Goal: Task Accomplishment & Management: Manage account settings

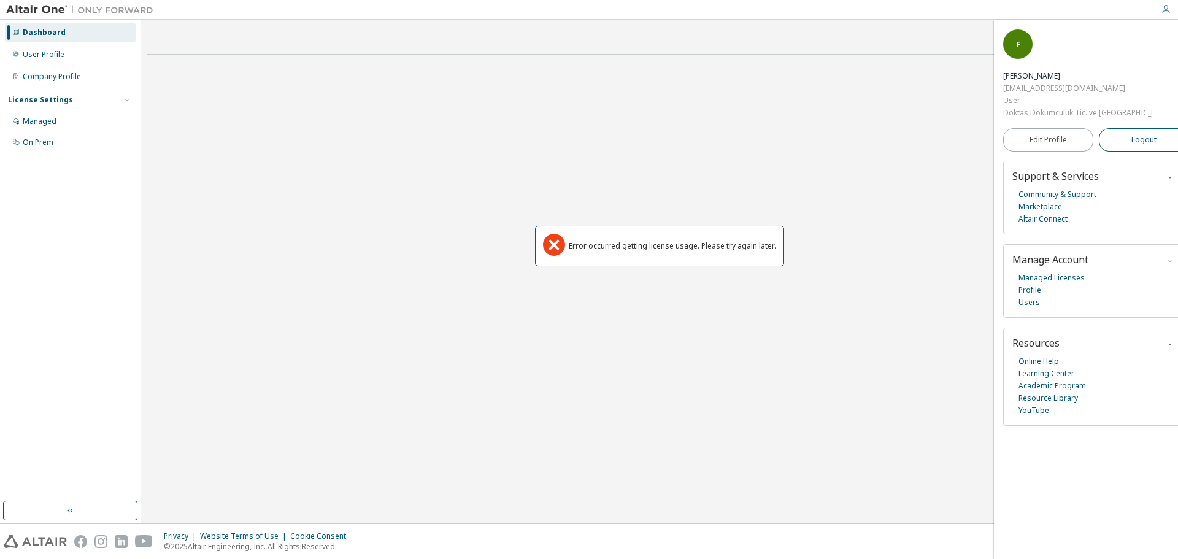
click at [1131, 134] on span "Logout" at bounding box center [1143, 140] width 25 height 12
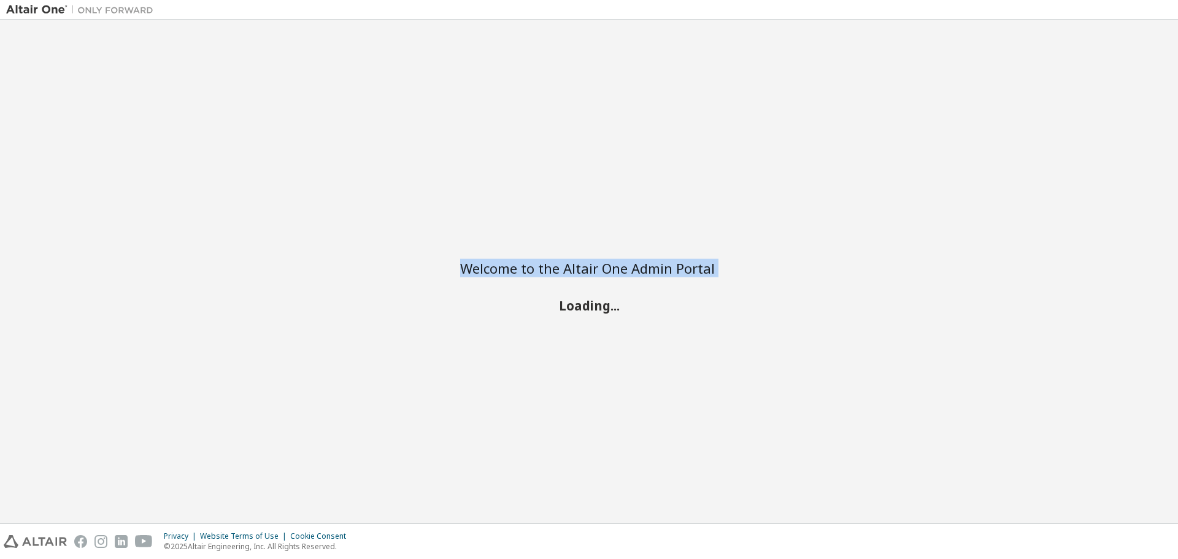
click at [1120, 102] on div "Welcome to the Altair One Admin Portal Loading..." at bounding box center [588, 271] width 1165 height 491
click at [1120, 103] on div "Welcome to the Altair One Admin Portal Loading..." at bounding box center [588, 271] width 1165 height 491
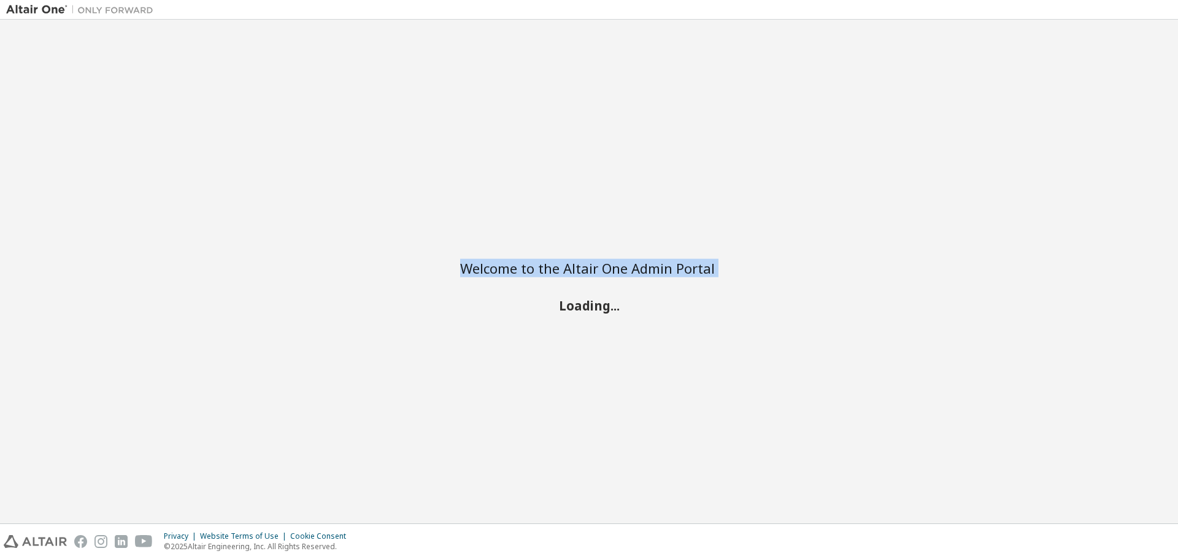
click at [1120, 103] on div "Welcome to the Altair One Admin Portal Loading..." at bounding box center [588, 271] width 1165 height 491
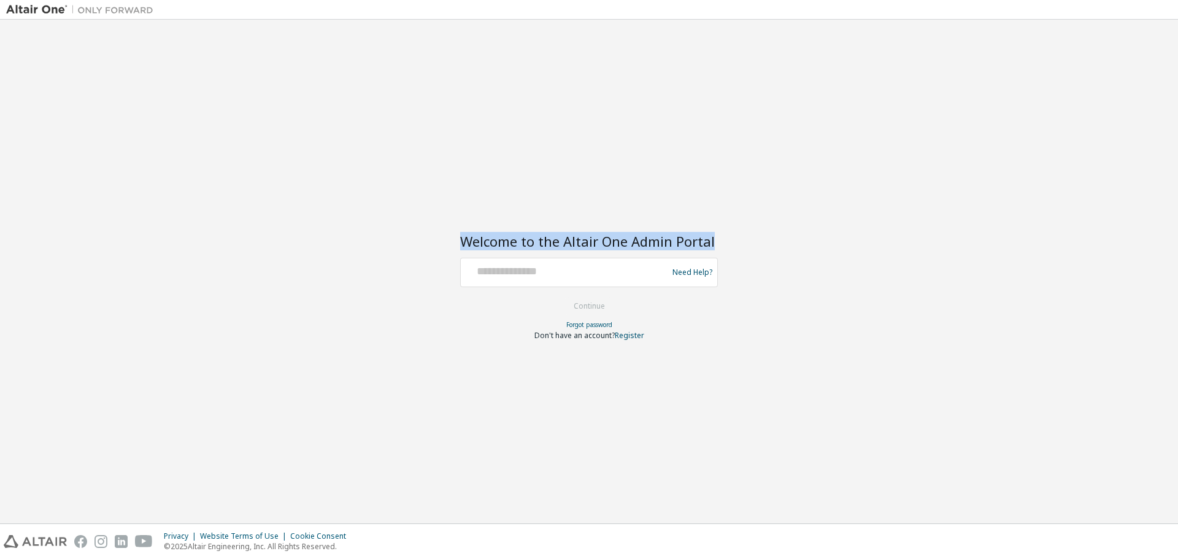
click at [1120, 103] on div "Welcome to the Altair One Admin Portal Need Help? Please make sure that you pro…" at bounding box center [588, 271] width 1165 height 491
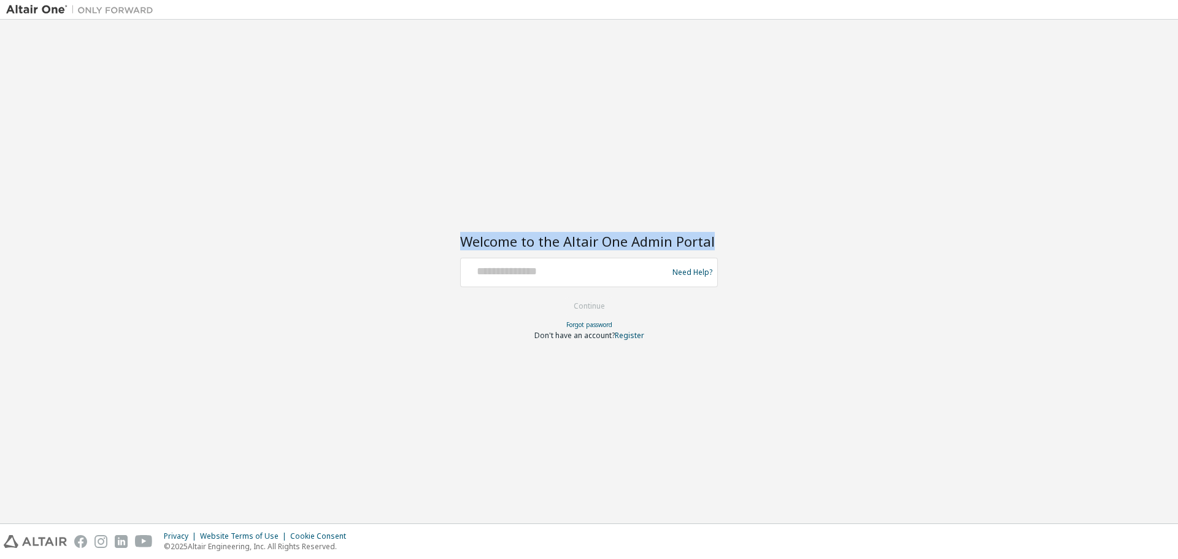
click at [1120, 103] on div "Welcome to the Altair One Admin Portal Need Help? Please make sure that you pro…" at bounding box center [588, 271] width 1165 height 491
